Goal: Task Accomplishment & Management: Complete application form

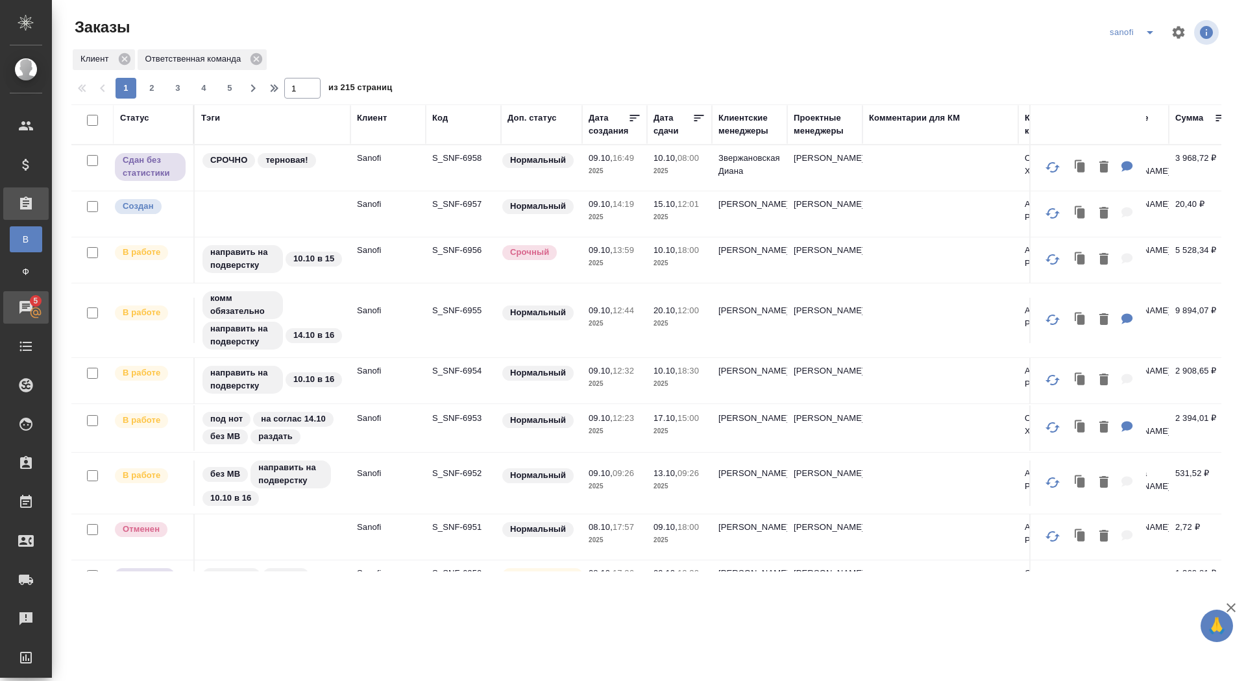
click at [10, 300] on div "Чаты" at bounding box center [10, 307] width 32 height 19
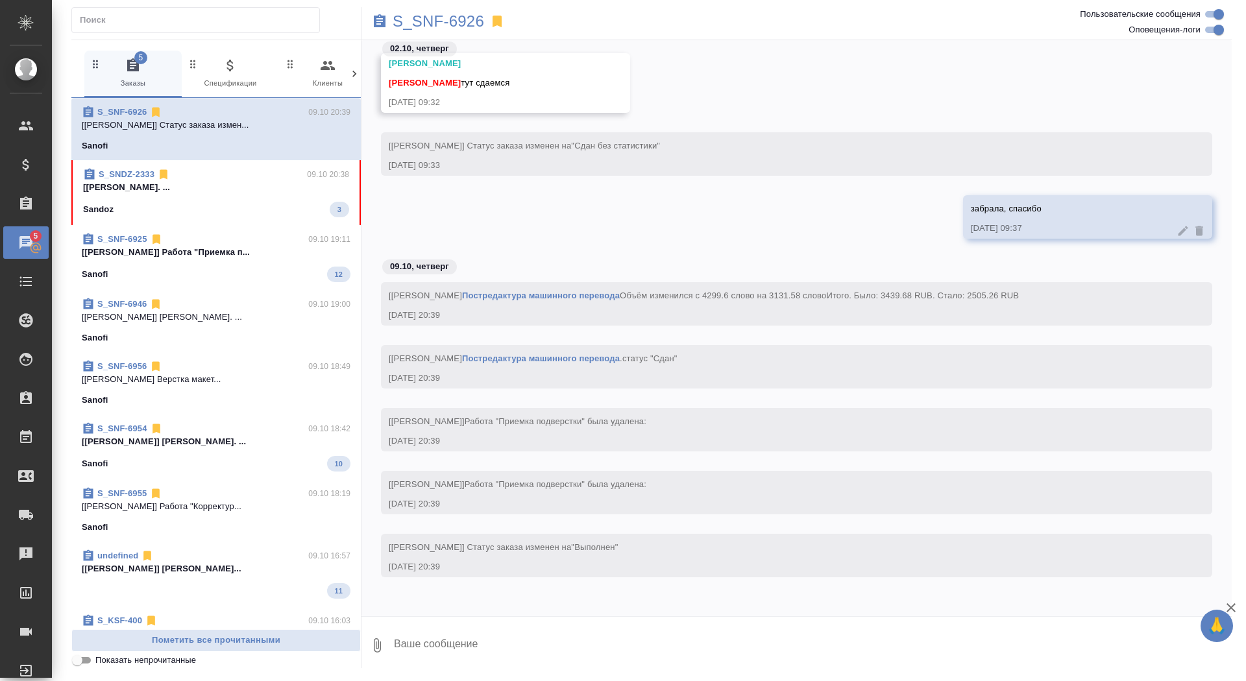
click at [186, 202] on div "Sandoz 3" at bounding box center [216, 210] width 266 height 16
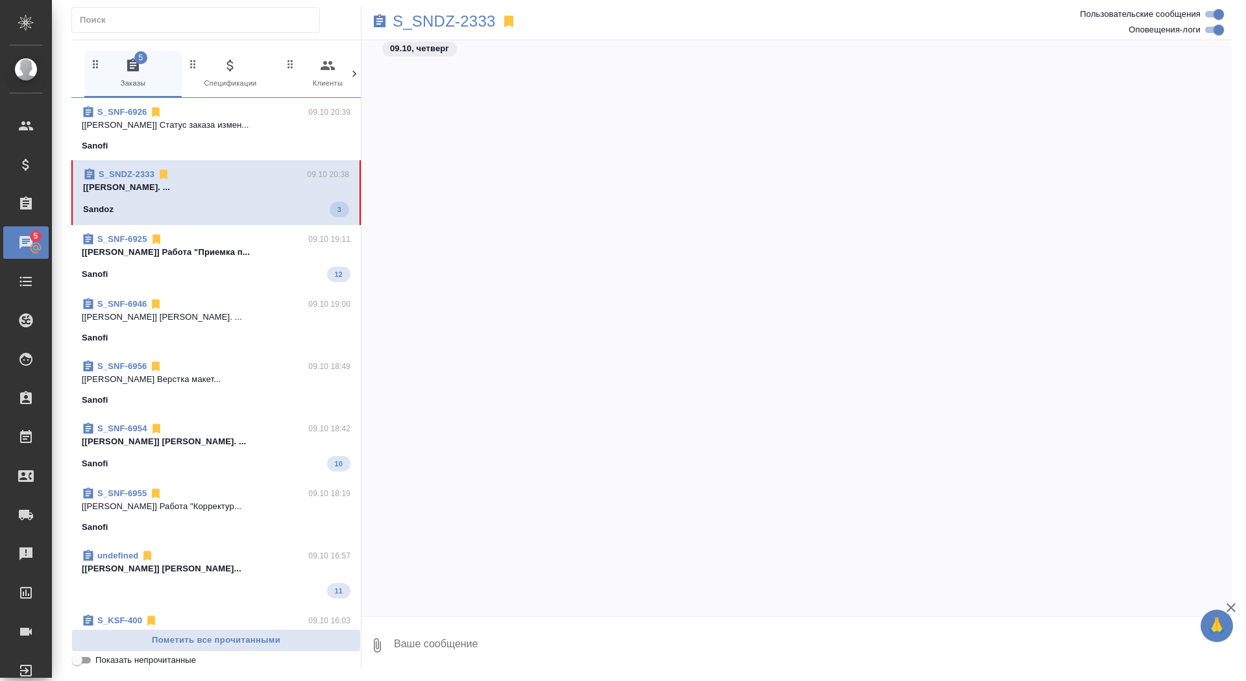
scroll to position [132331, 0]
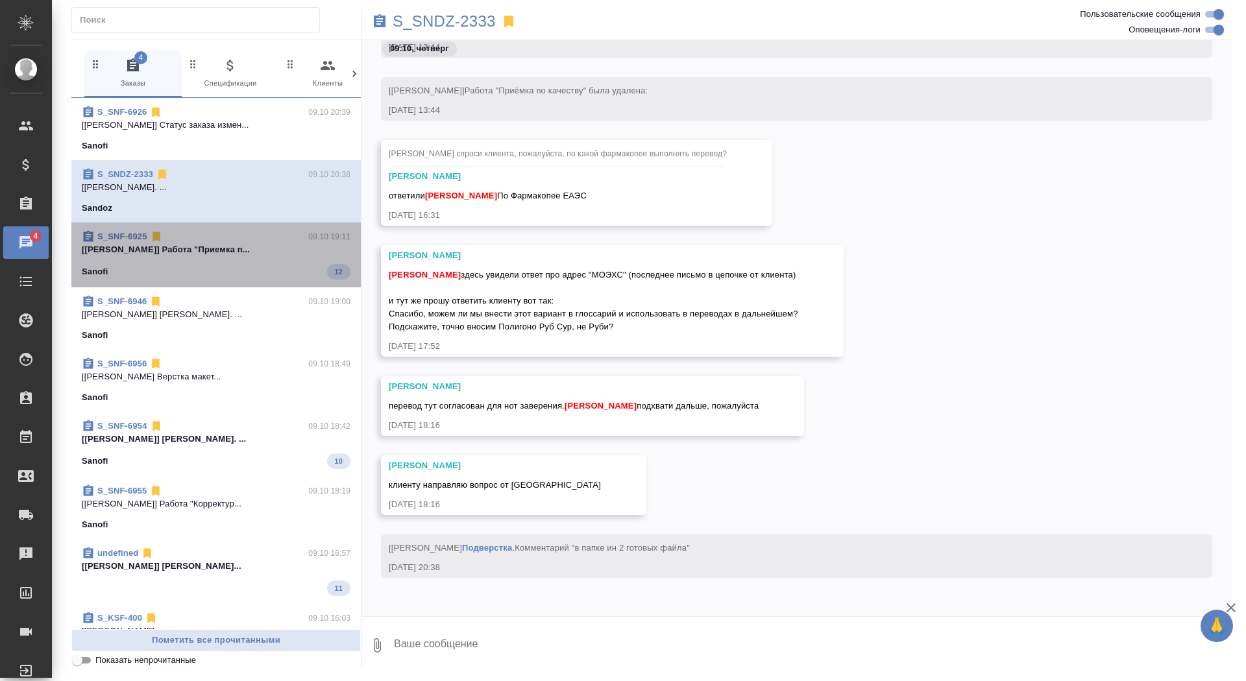
click at [235, 260] on span "S_SNF-6925 09.10 19:11 [Горшкова Валентина] Работа "Приемка п... Sanofi 12" at bounding box center [216, 254] width 269 height 49
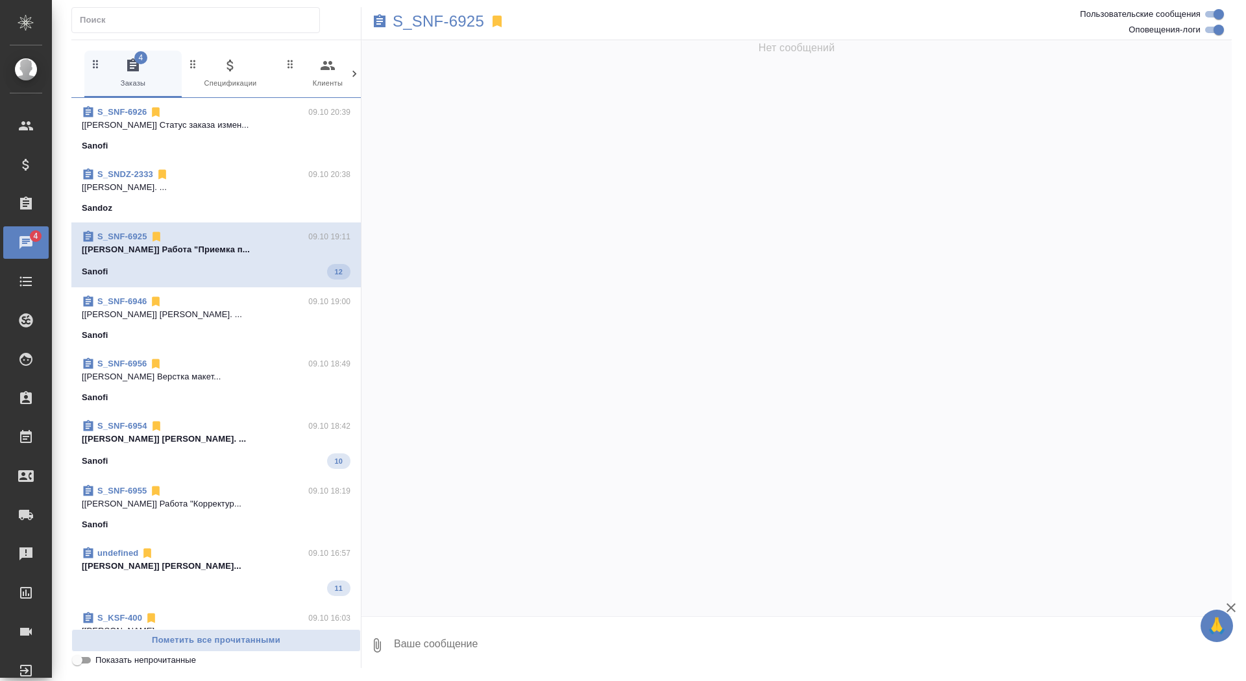
scroll to position [44082, 0]
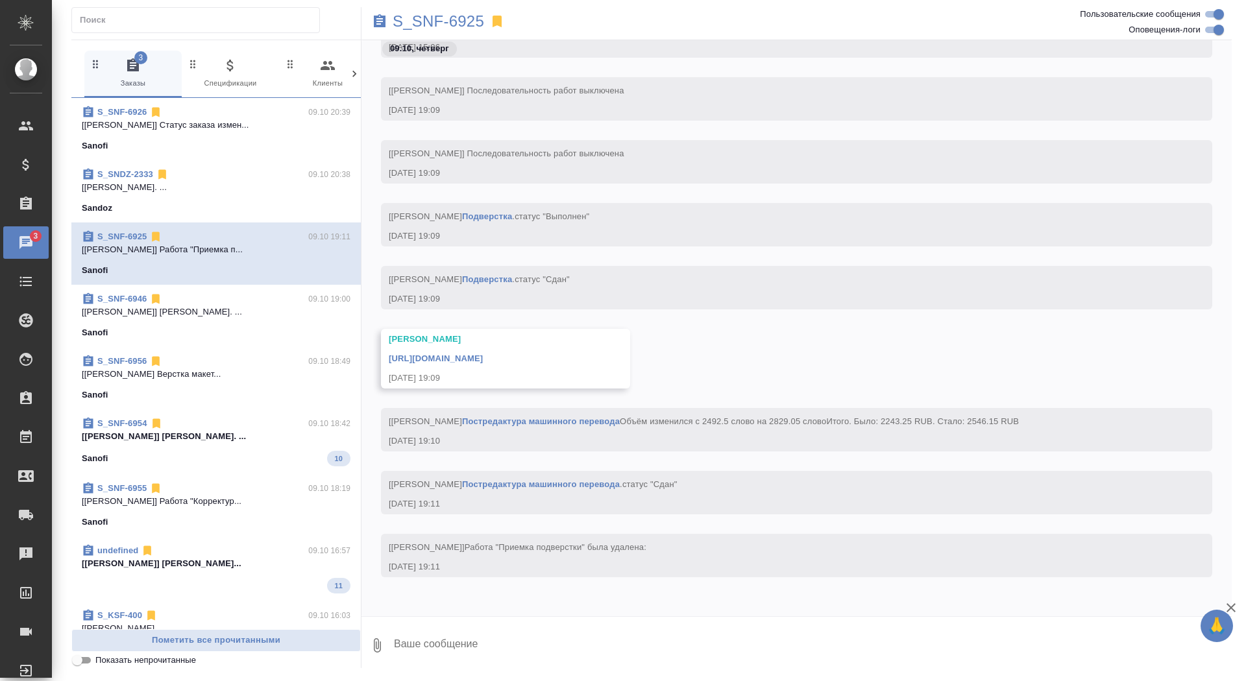
click at [212, 453] on div "Sanofi 10" at bounding box center [216, 459] width 269 height 16
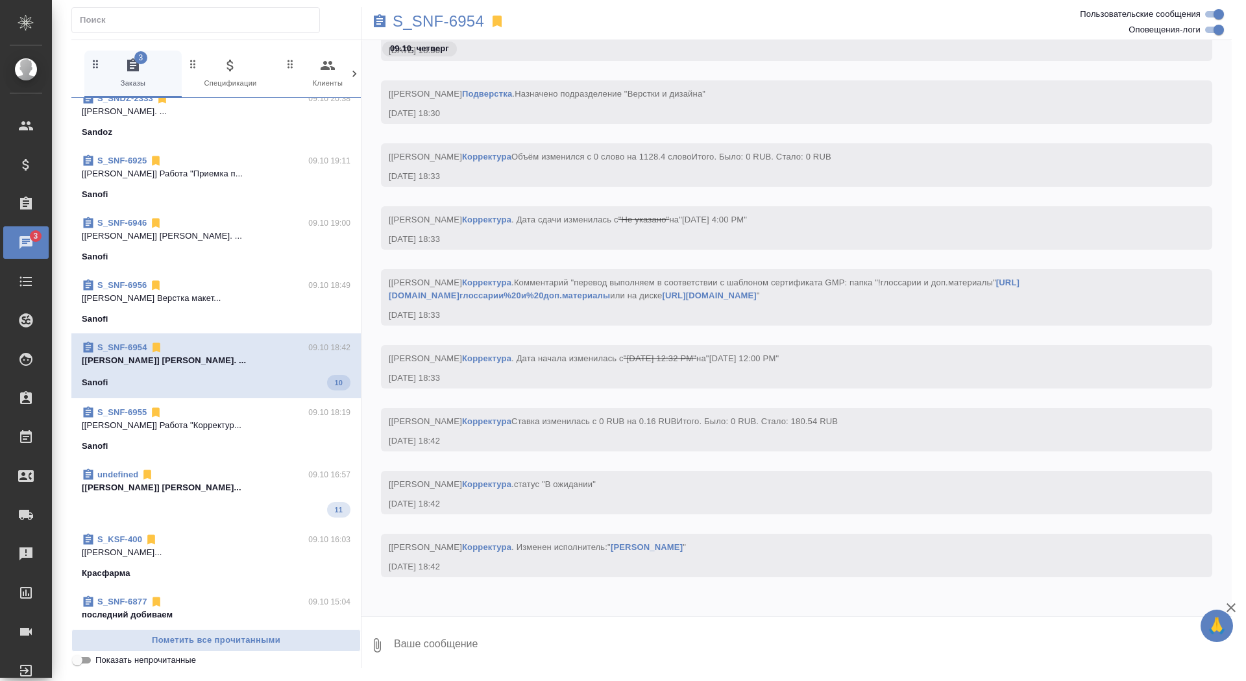
scroll to position [199, 0]
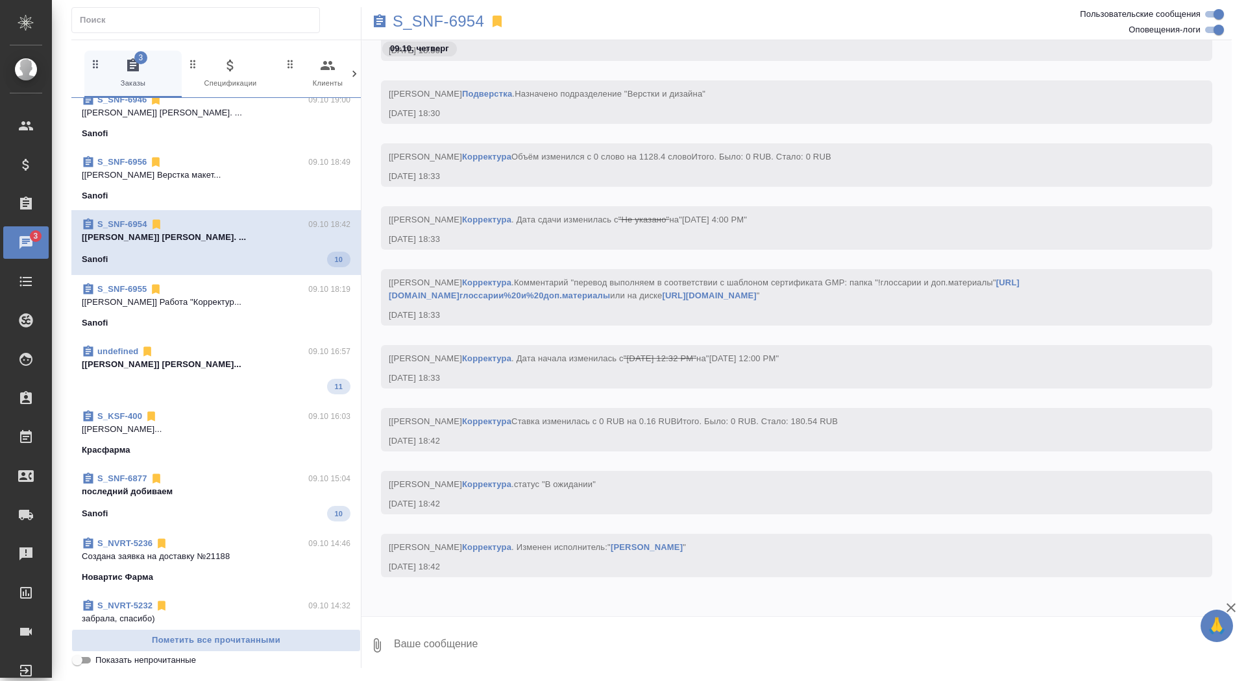
click at [231, 372] on span "undefined 09.10 16:57 [Звержановская Диана] Работа Восстановле... 11" at bounding box center [216, 369] width 269 height 49
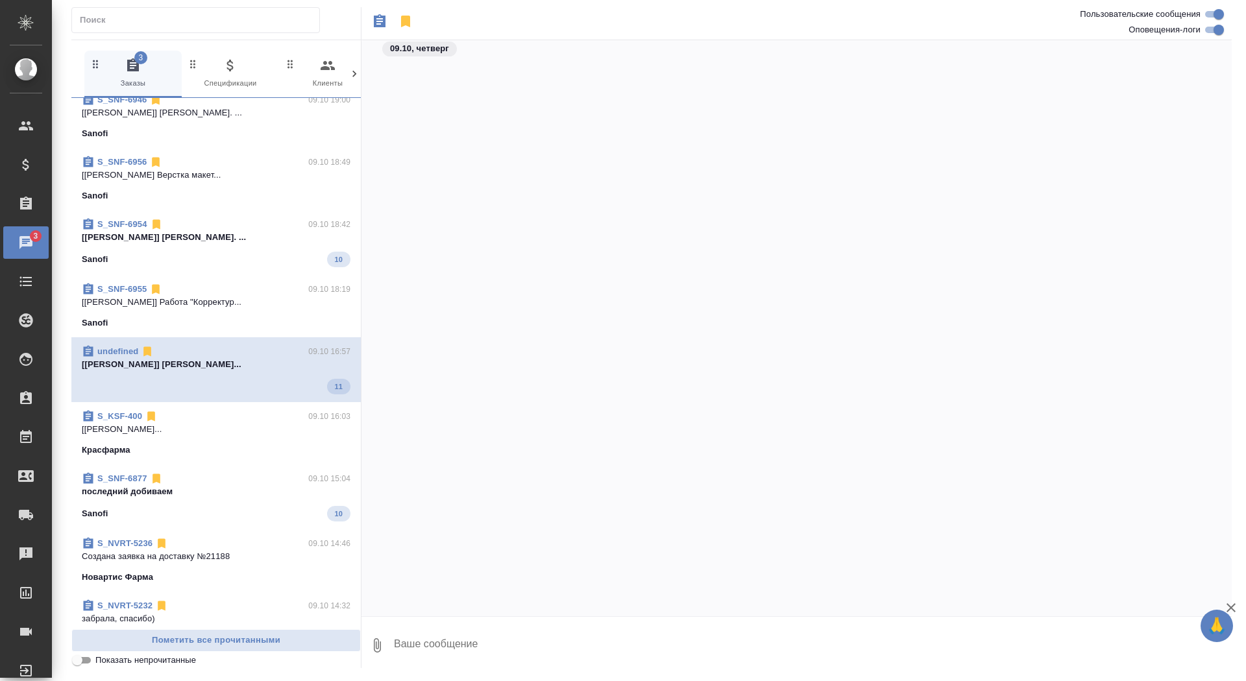
scroll to position [2817, 0]
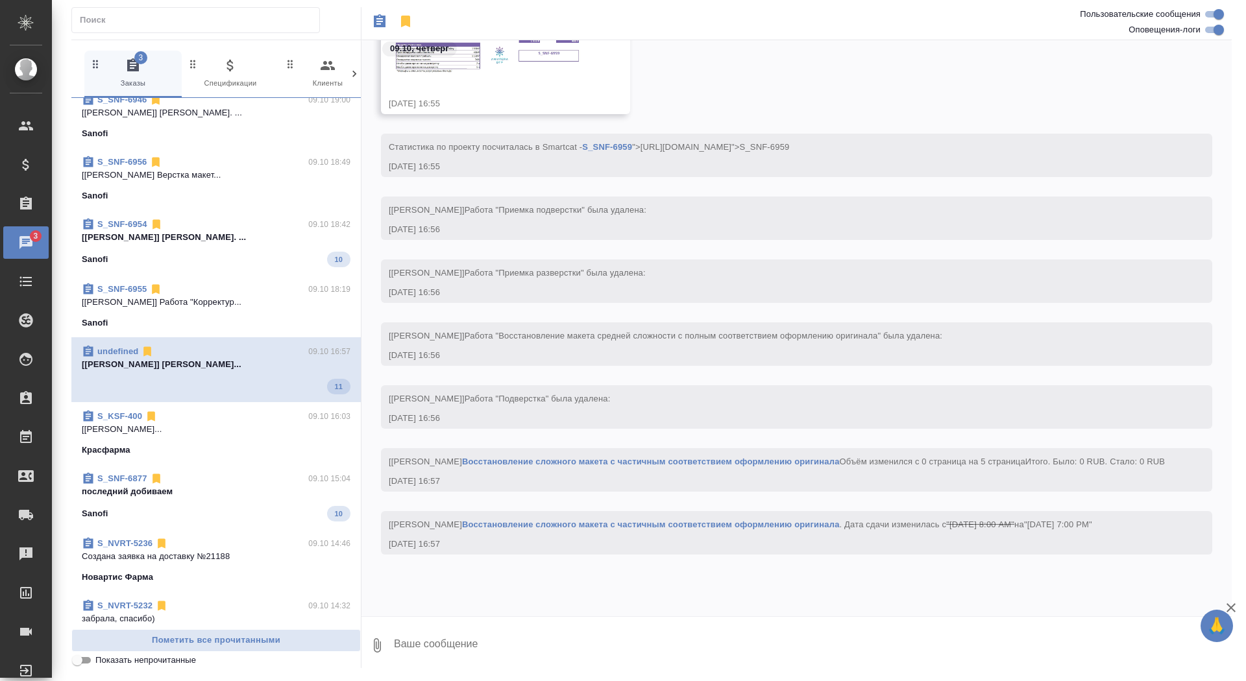
click at [221, 530] on div "S_NVRT-5236 09.10 14:46 Создана заявка на доставку №21188 Новартис Фарма" at bounding box center [215, 561] width 289 height 62
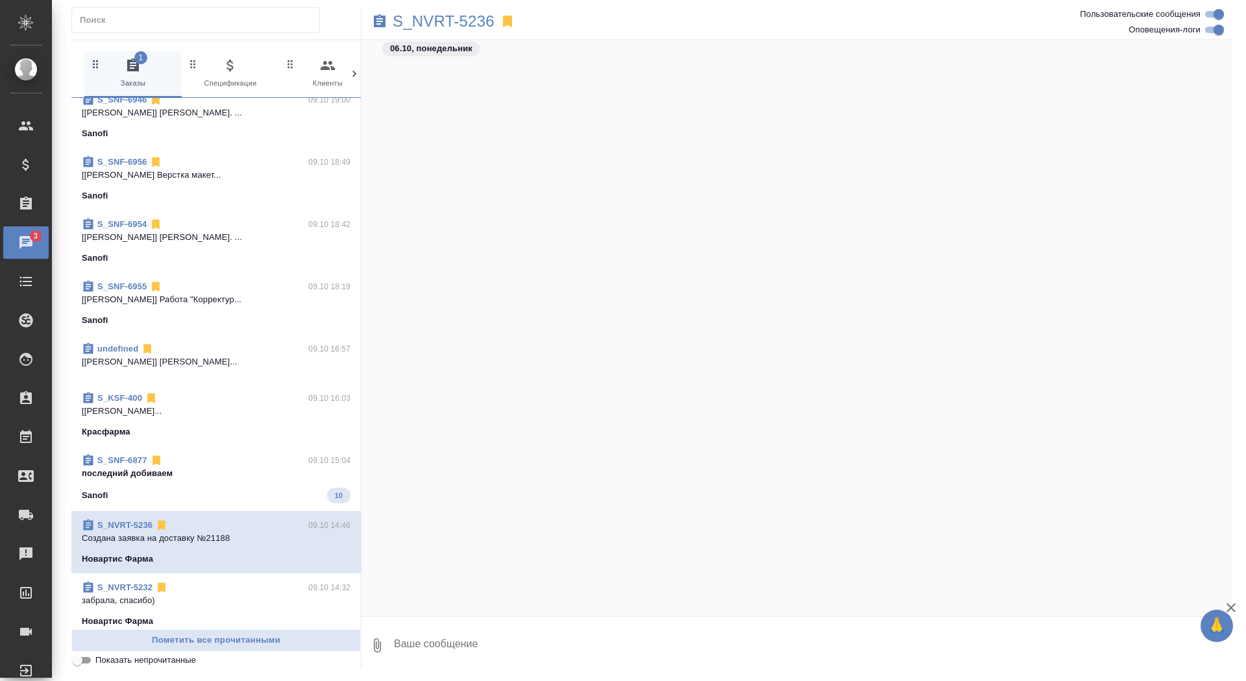
scroll to position [55244, 0]
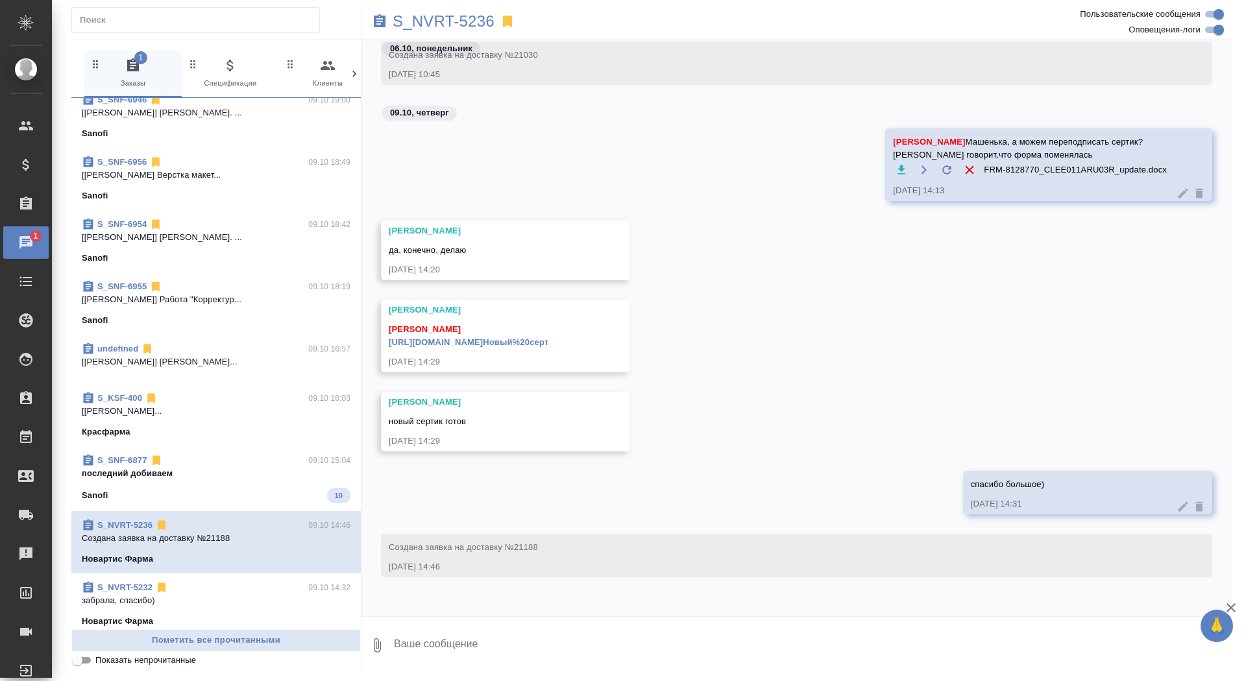
click at [219, 479] on p "последний добиваем" at bounding box center [216, 473] width 269 height 13
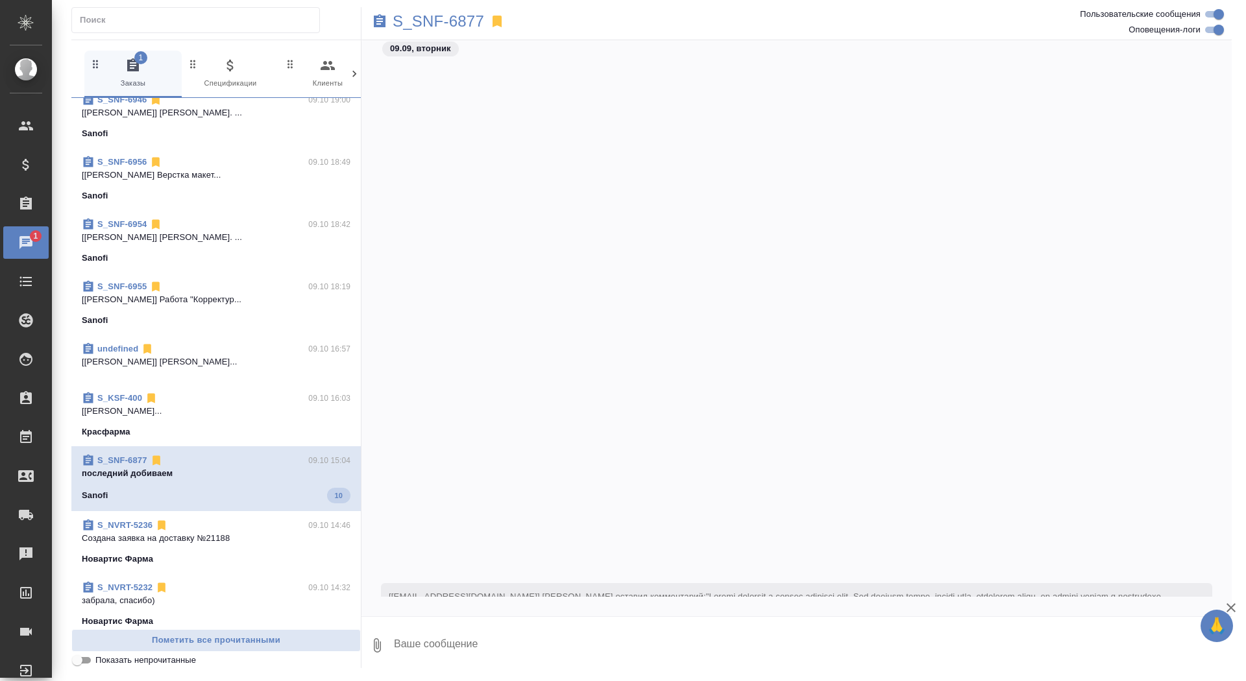
scroll to position [77246, 0]
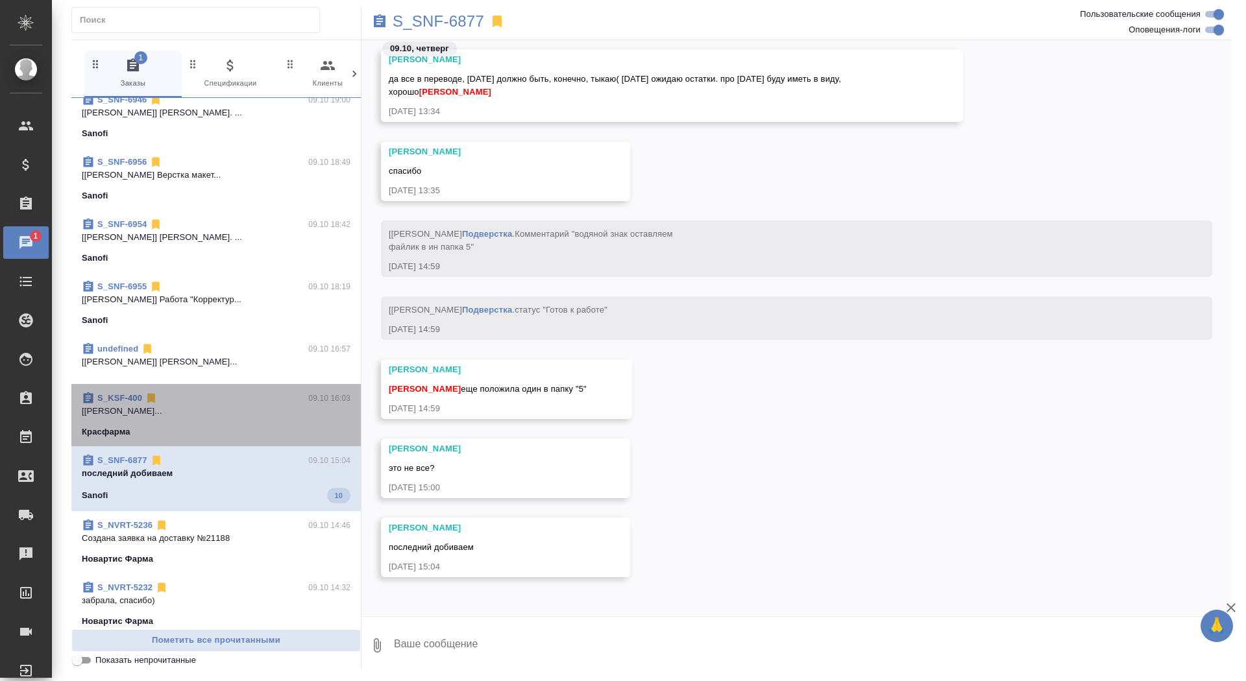
click at [217, 438] on div "S_KSF-400 09.10 16:03 [Горшкова Валентина] Работа Постредактур... Красфарма" at bounding box center [215, 415] width 289 height 62
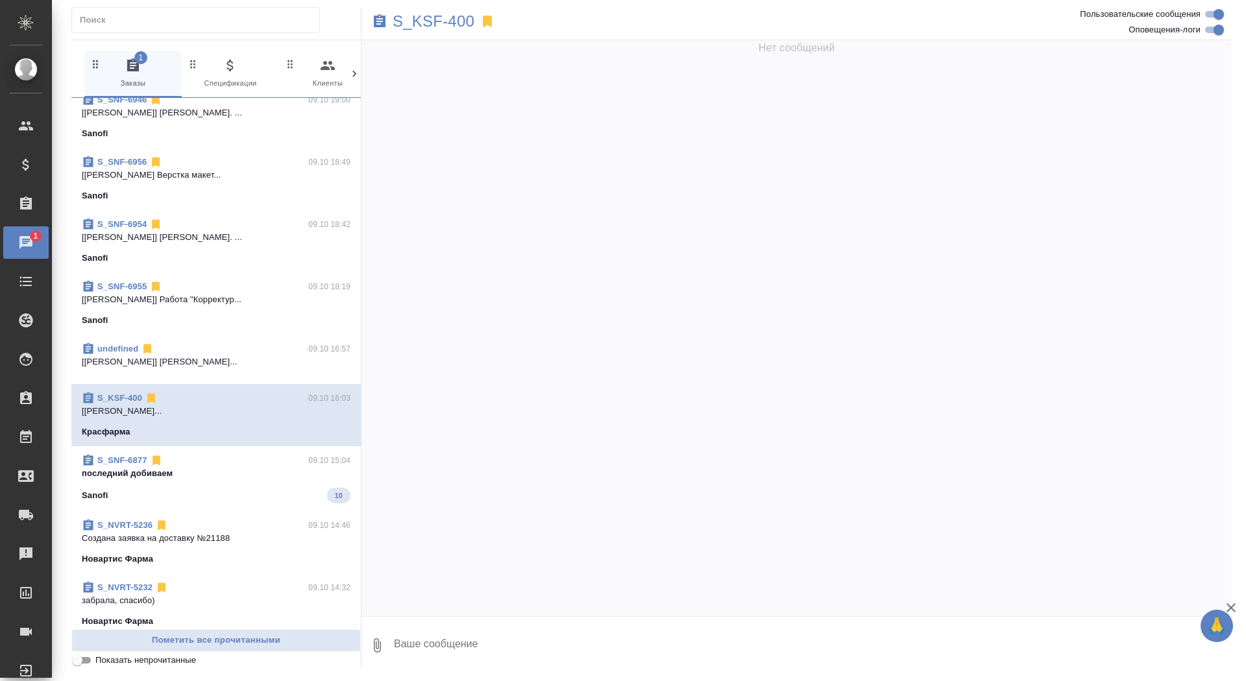
scroll to position [25432, 0]
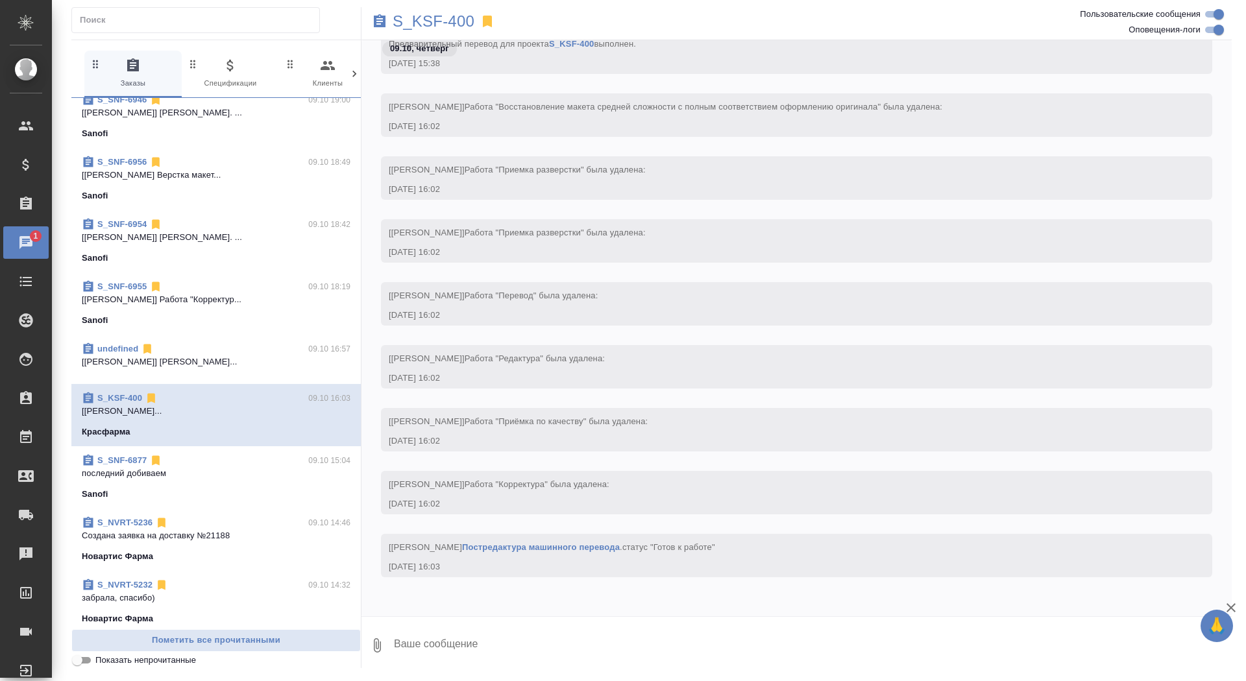
click at [224, 359] on p "[Звержановская Диана] Работа Восстановле..." at bounding box center [216, 362] width 269 height 13
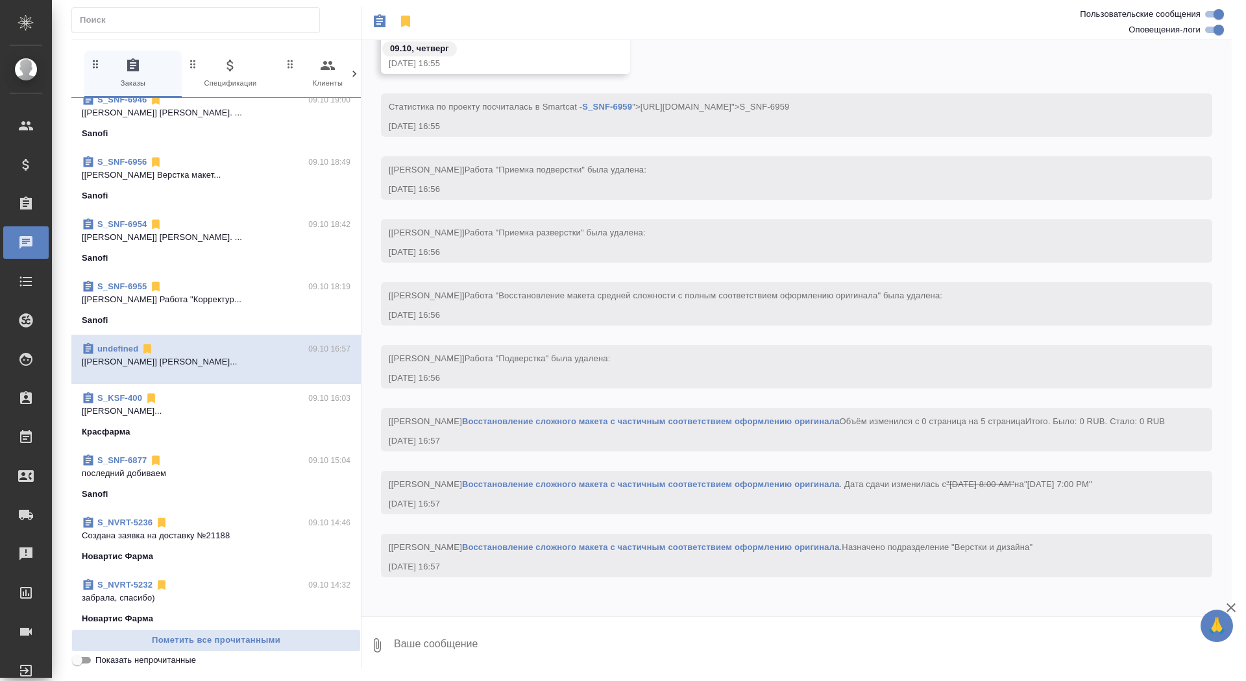
scroll to position [962, 0]
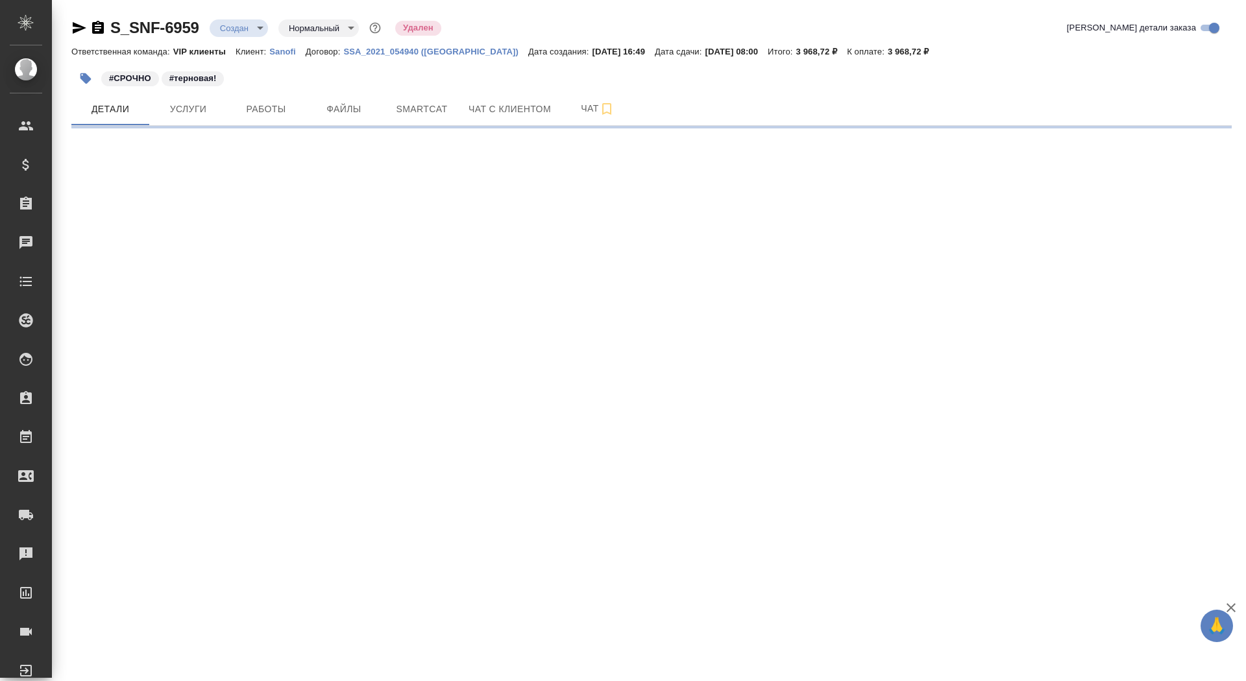
select select "RU"
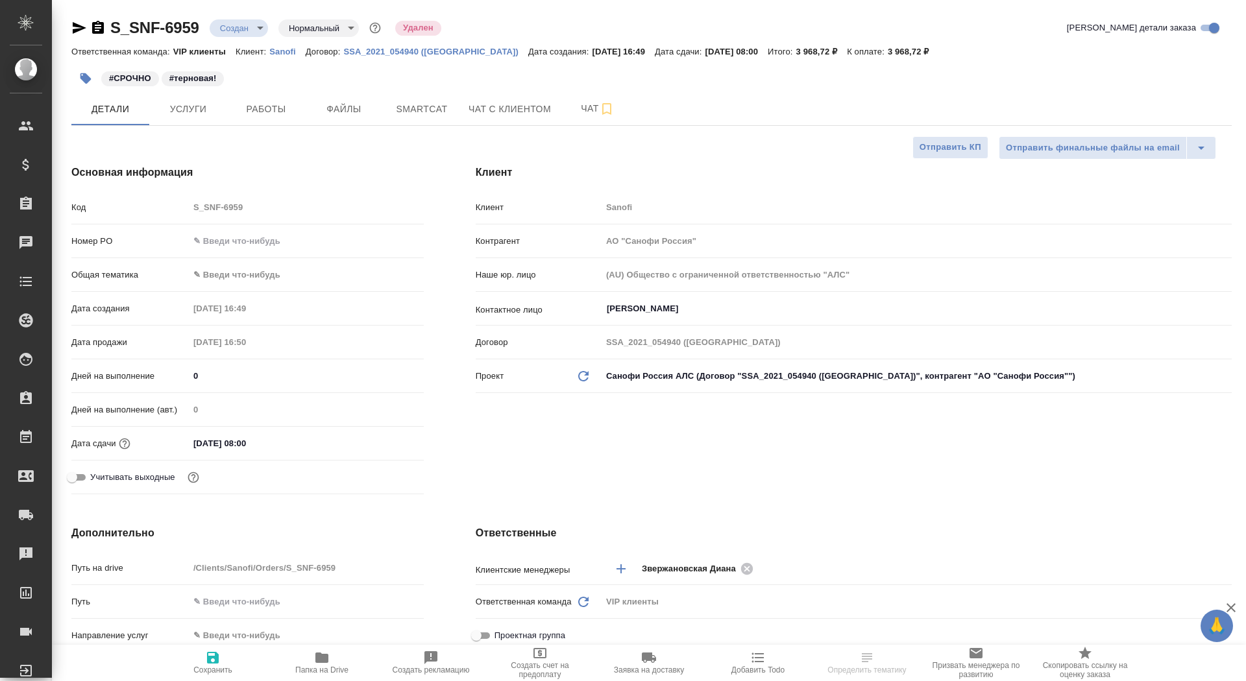
type textarea "x"
type input "[PERSON_NAME]"
type input "Комаров Роман"
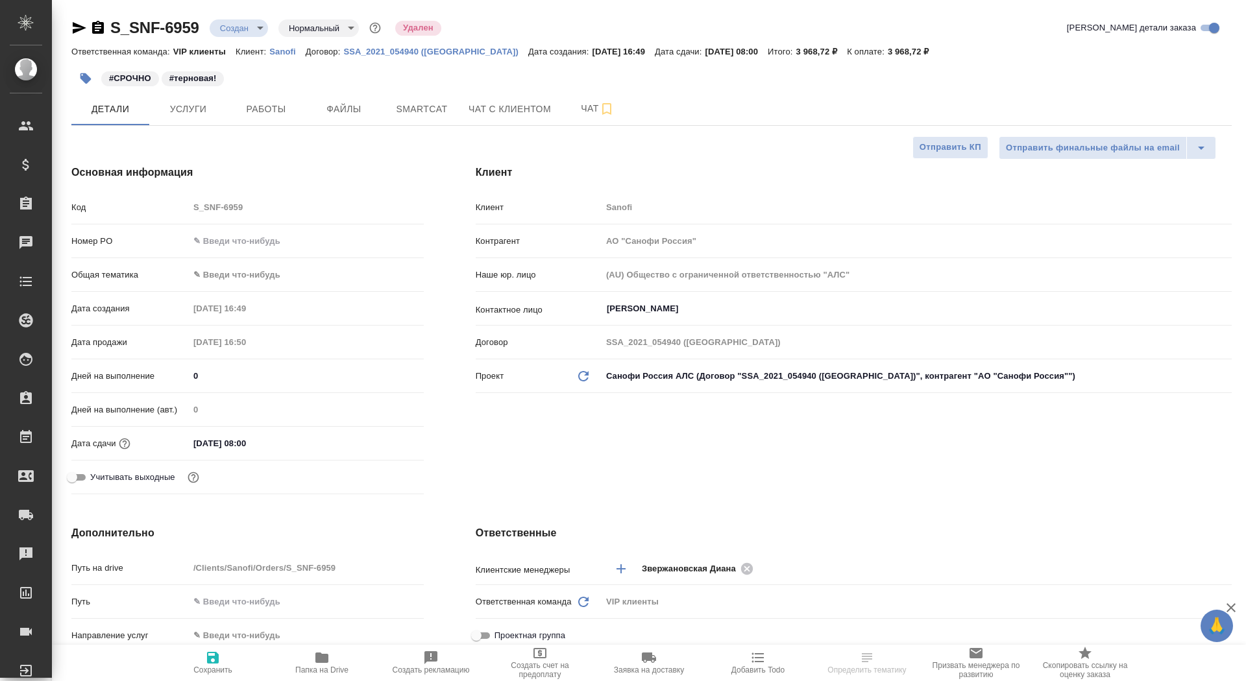
type textarea "x"
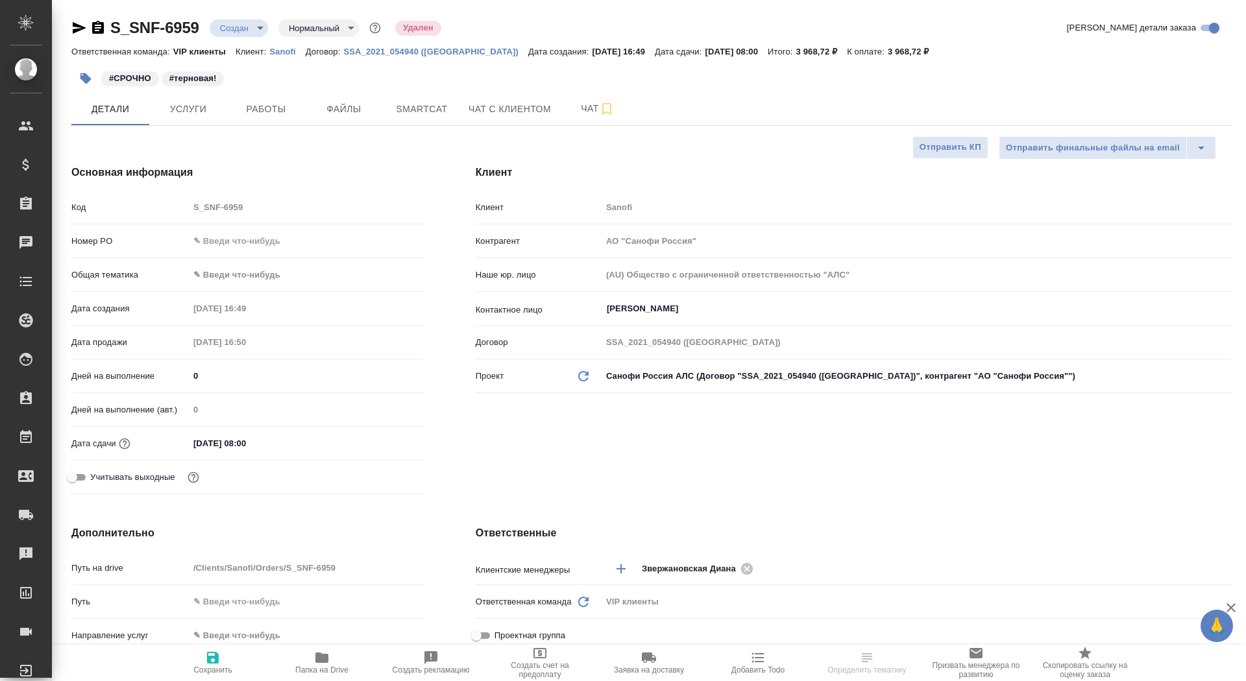
type textarea "x"
click at [656, 308] on input "Терновая Елена" at bounding box center [894, 309] width 579 height 16
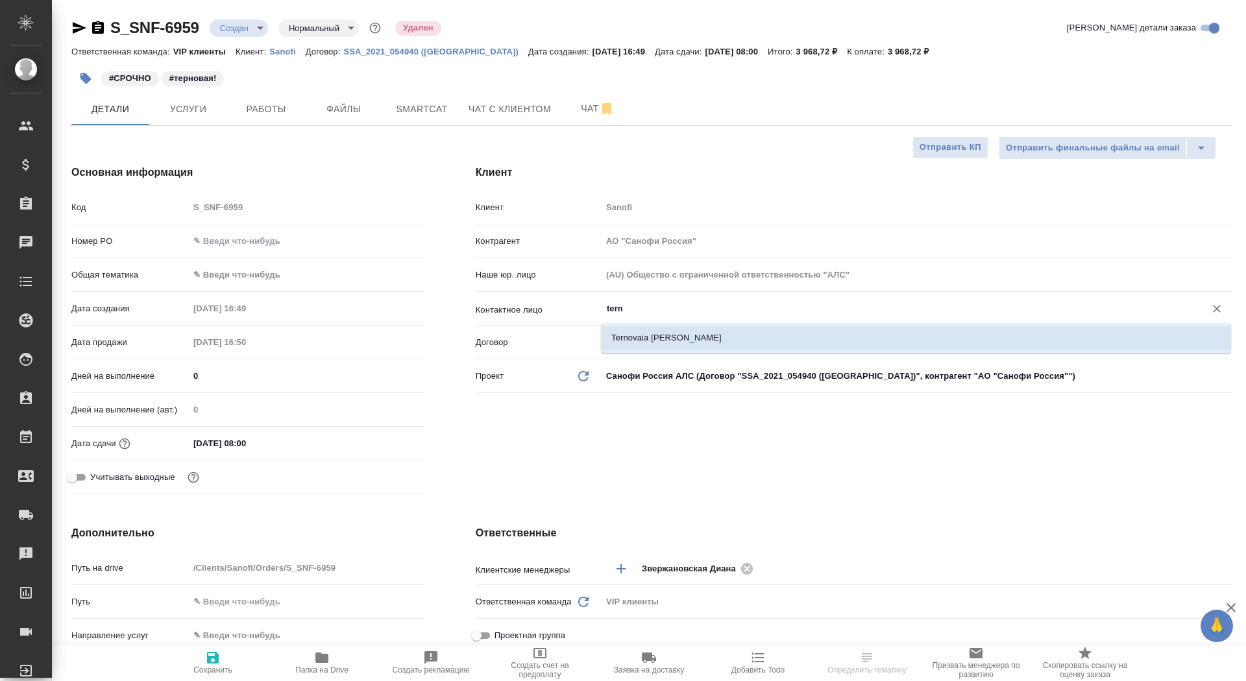
click at [659, 341] on li "Ternovaia Elena" at bounding box center [916, 337] width 630 height 23
type input "Ternovaia Elena"
type textarea "x"
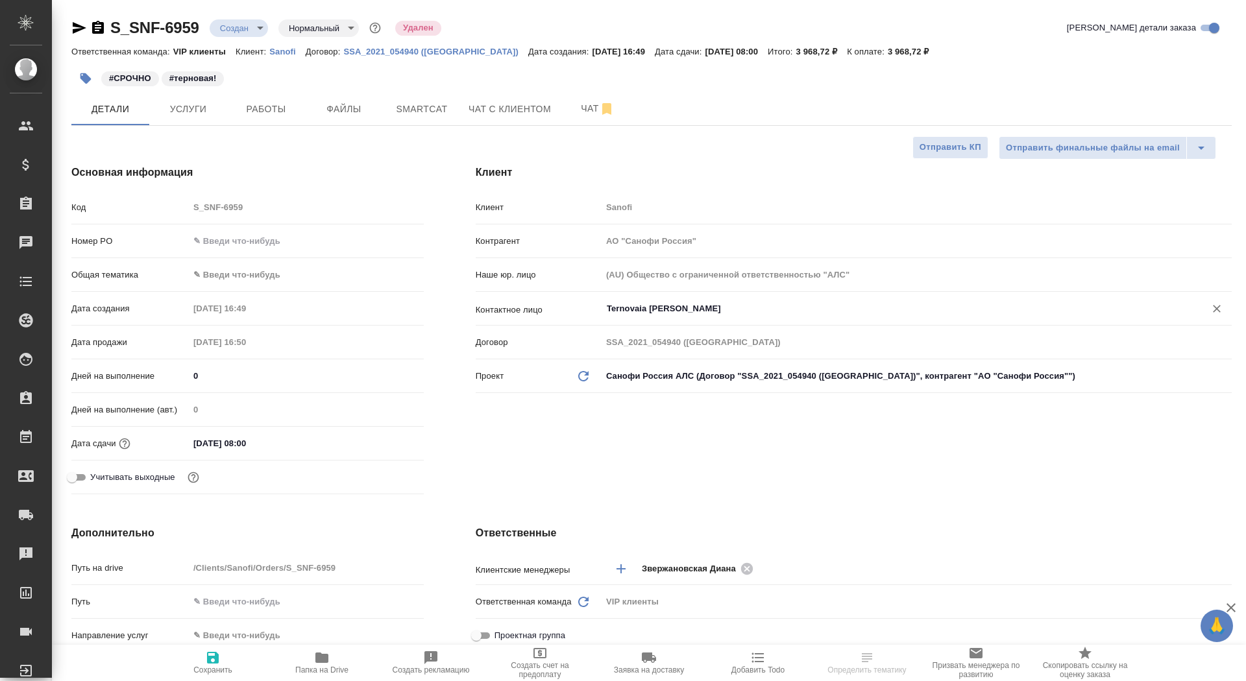
type input "Ternovaia Elena"
click at [228, 659] on span "Сохранить" at bounding box center [212, 662] width 93 height 25
type textarea "x"
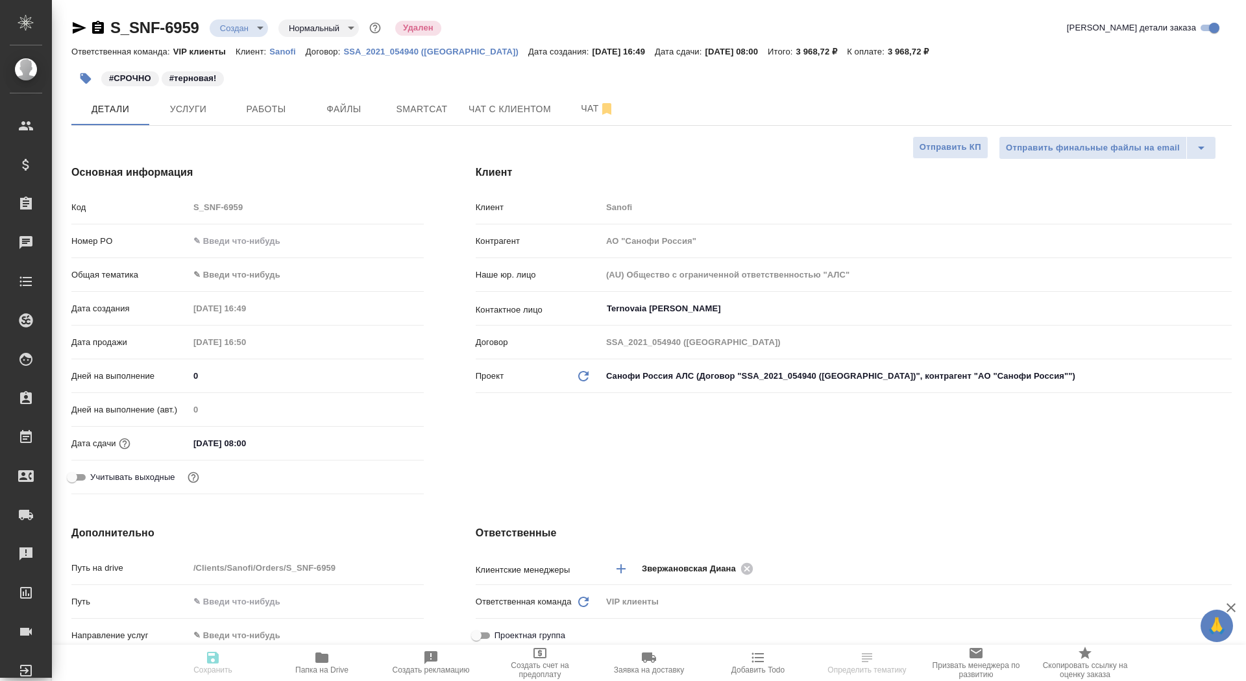
type textarea "x"
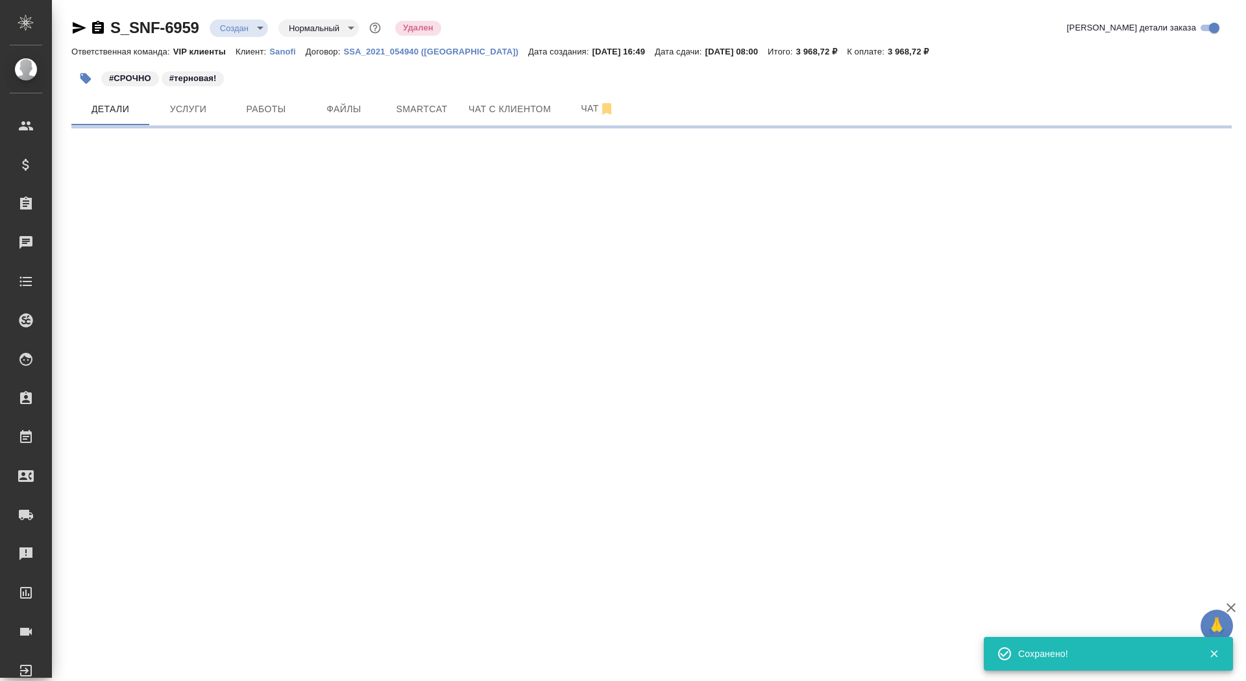
select select "RU"
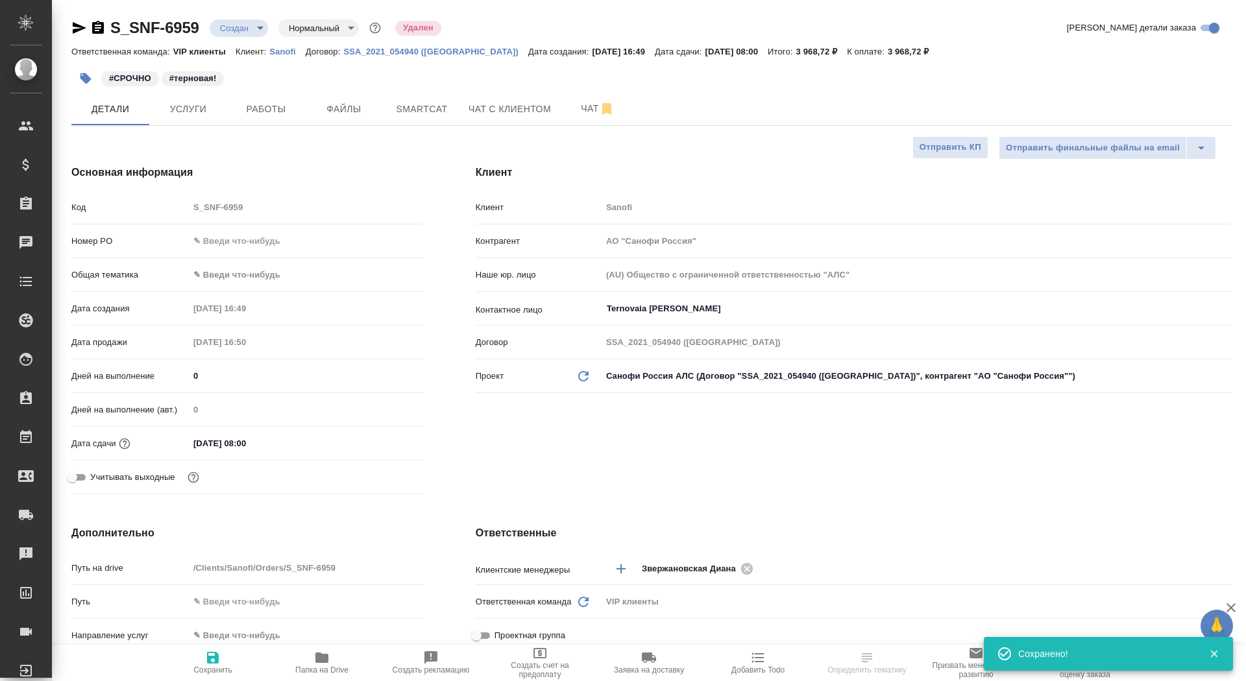
type textarea "x"
click at [212, 661] on icon "button" at bounding box center [213, 658] width 16 height 16
type textarea "x"
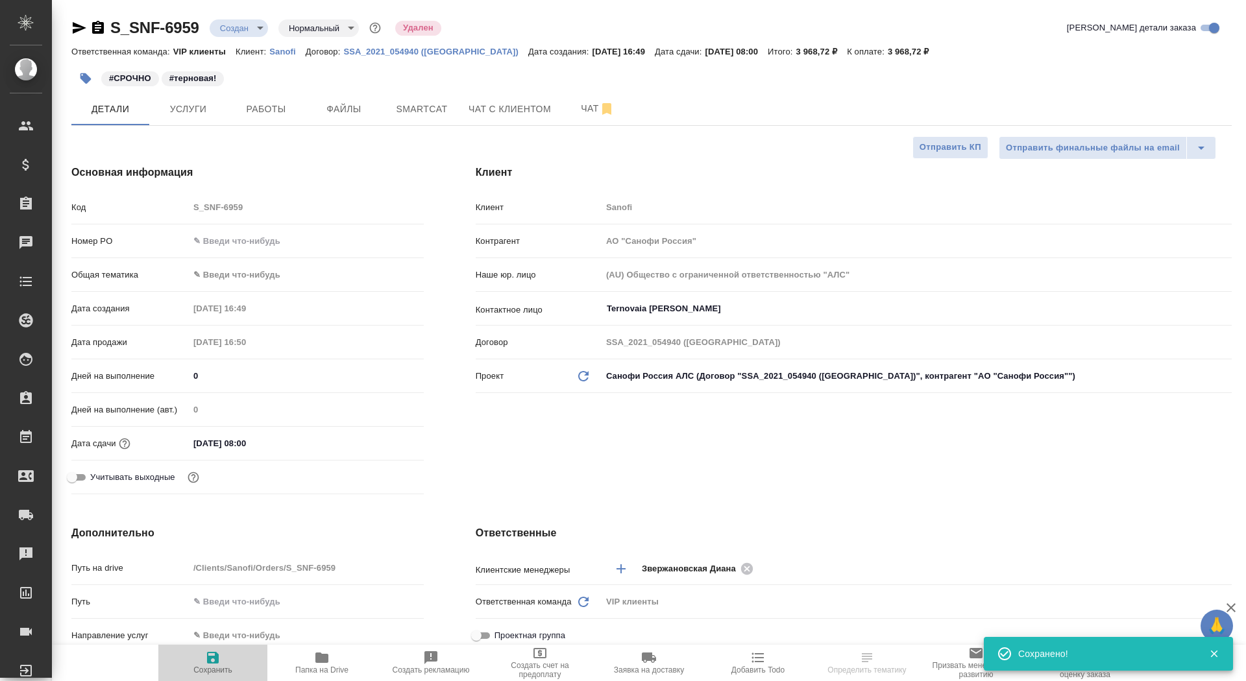
type textarea "x"
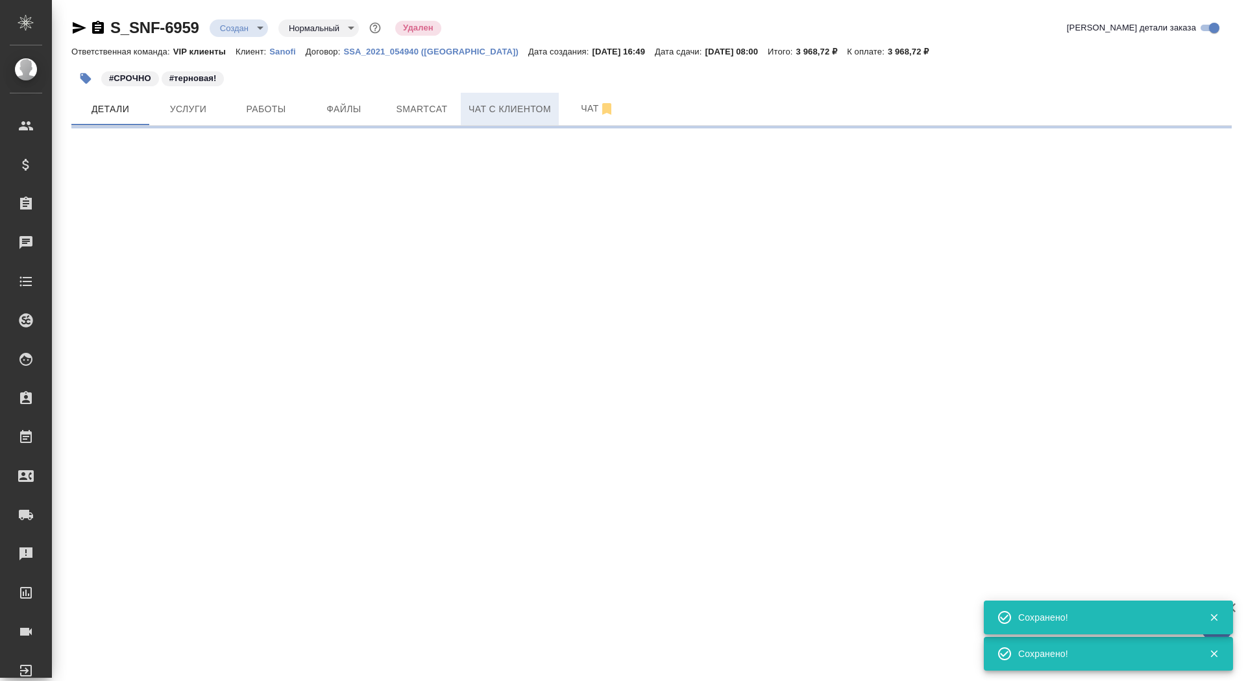
select select "RU"
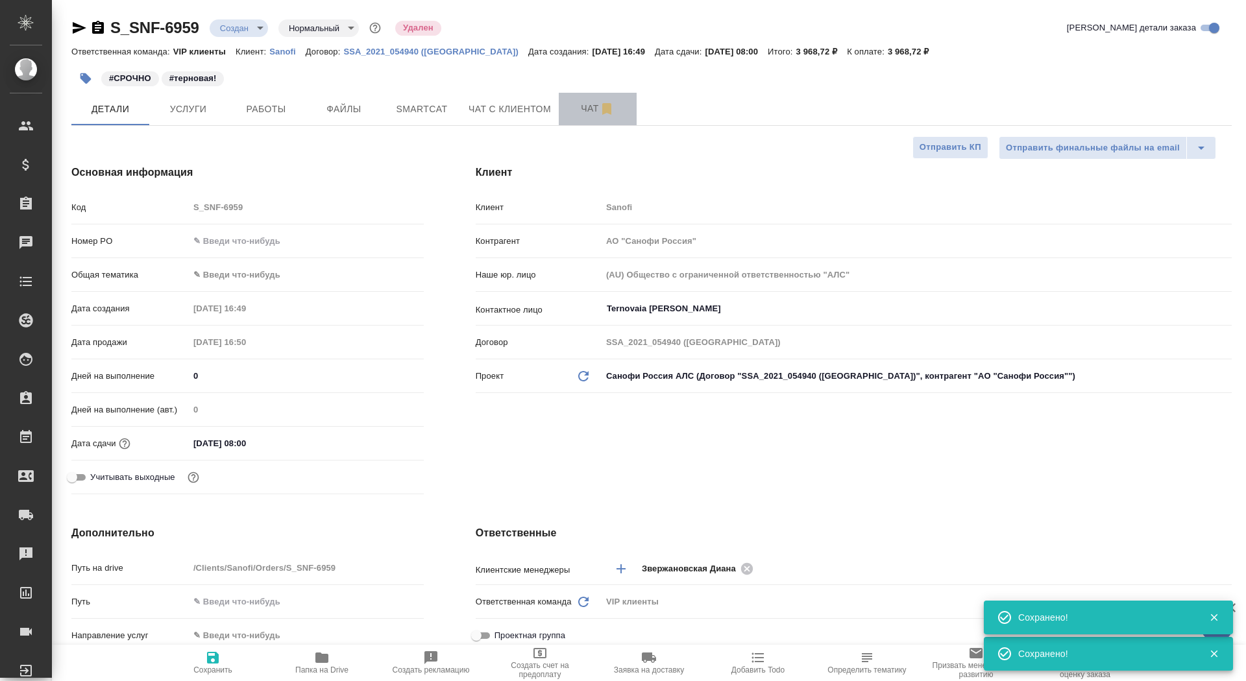
click at [578, 105] on span "Чат" at bounding box center [598, 109] width 62 height 16
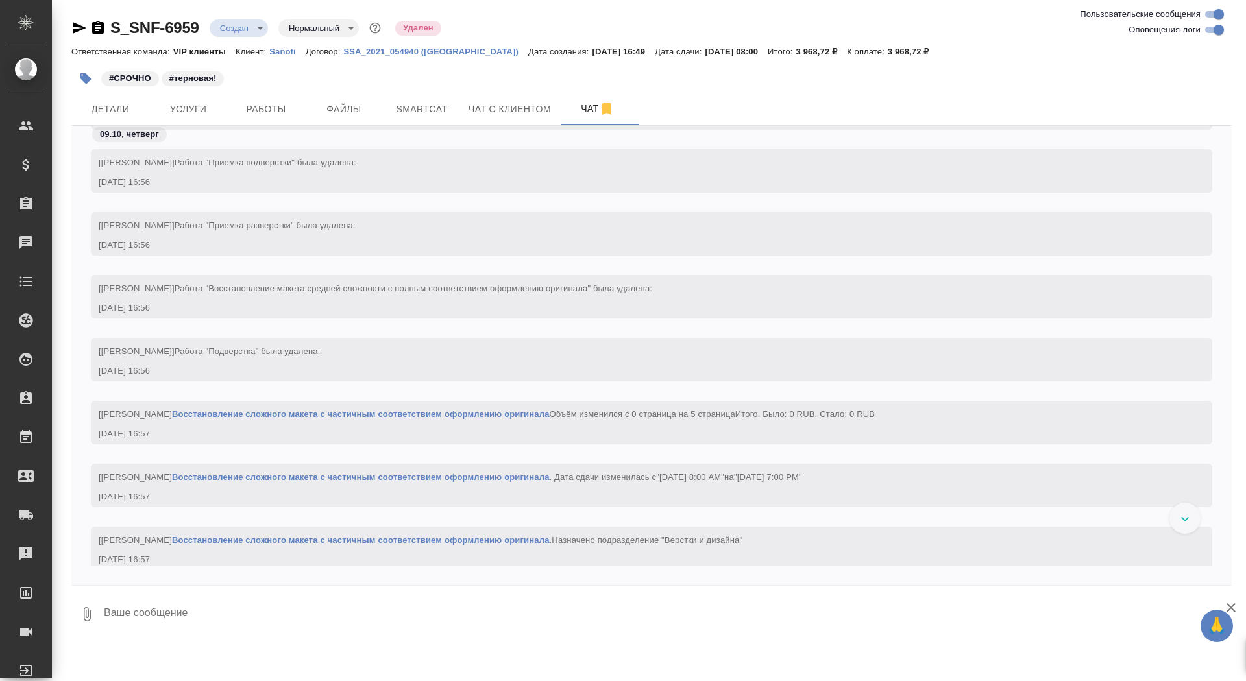
scroll to position [3126, 0]
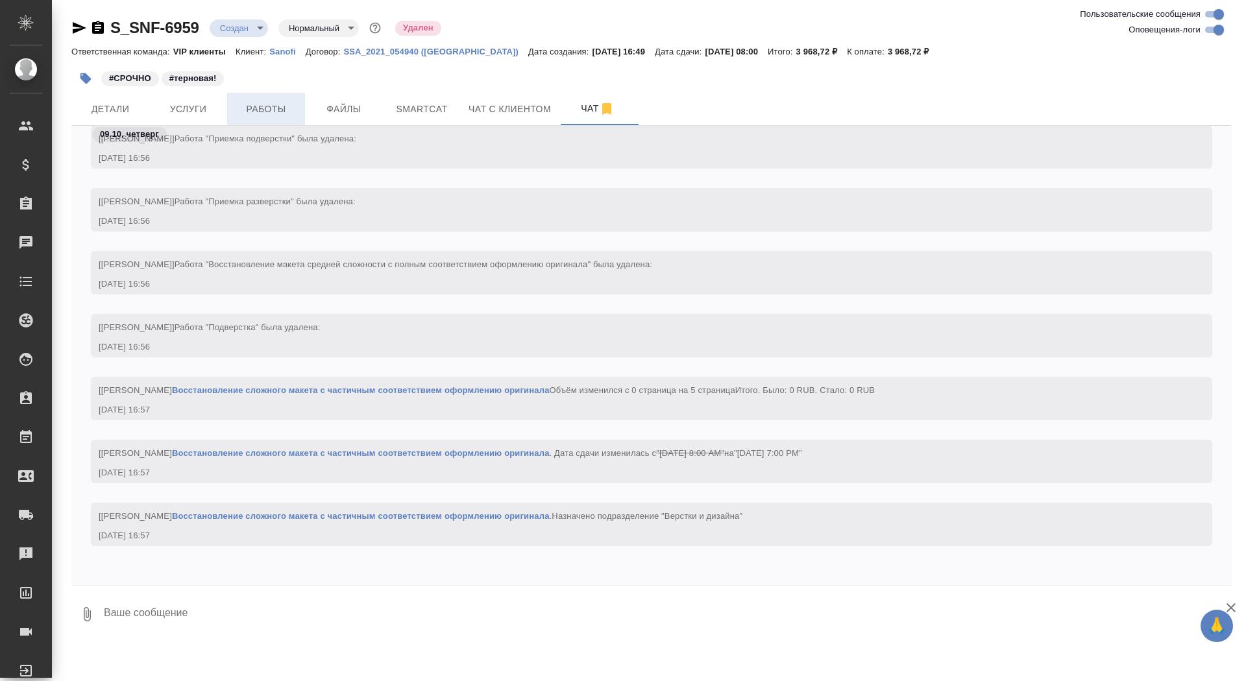
click at [263, 105] on span "Работы" at bounding box center [266, 109] width 62 height 16
